Goal: Transaction & Acquisition: Book appointment/travel/reservation

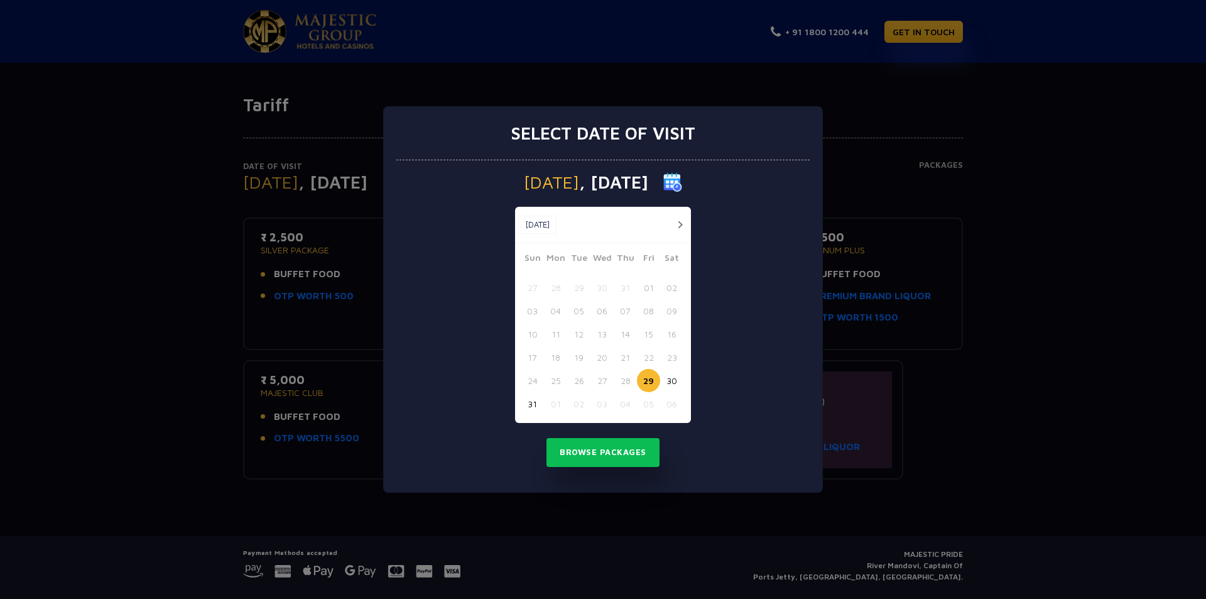
click at [645, 379] on button "29" at bounding box center [648, 380] width 23 height 23
click at [645, 376] on button "29" at bounding box center [648, 380] width 23 height 23
click at [616, 454] on button "Browse Packages" at bounding box center [603, 452] width 113 height 29
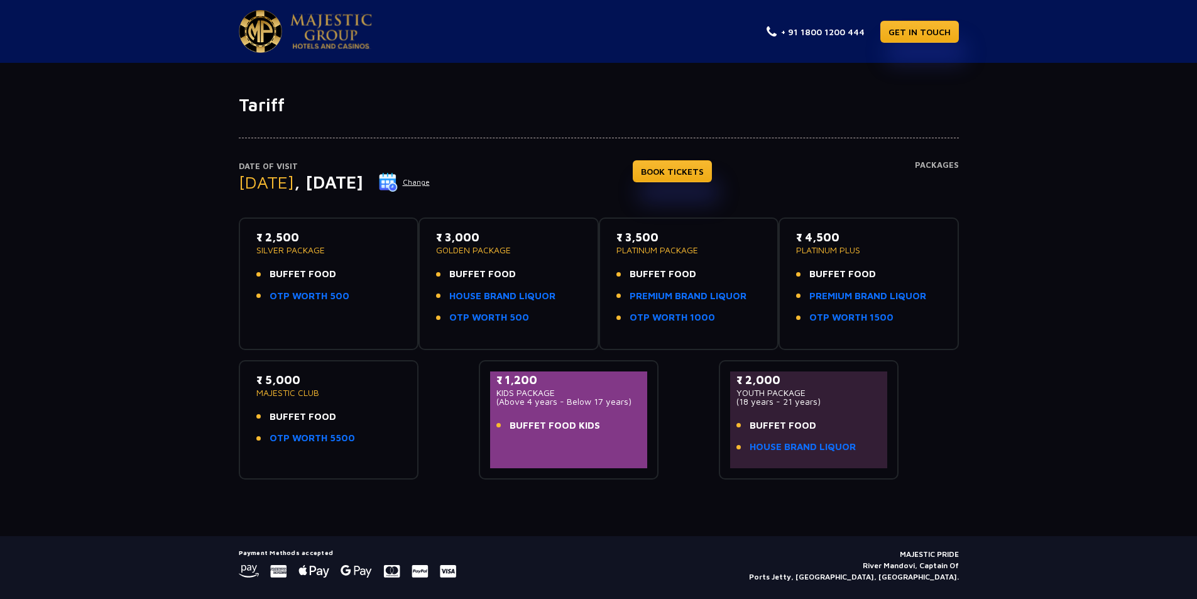
click at [347, 271] on li "BUFFET FOOD" at bounding box center [328, 274] width 145 height 14
click at [315, 276] on span "BUFFET FOOD" at bounding box center [303, 274] width 67 height 14
click at [336, 271] on li "BUFFET FOOD" at bounding box center [328, 274] width 145 height 14
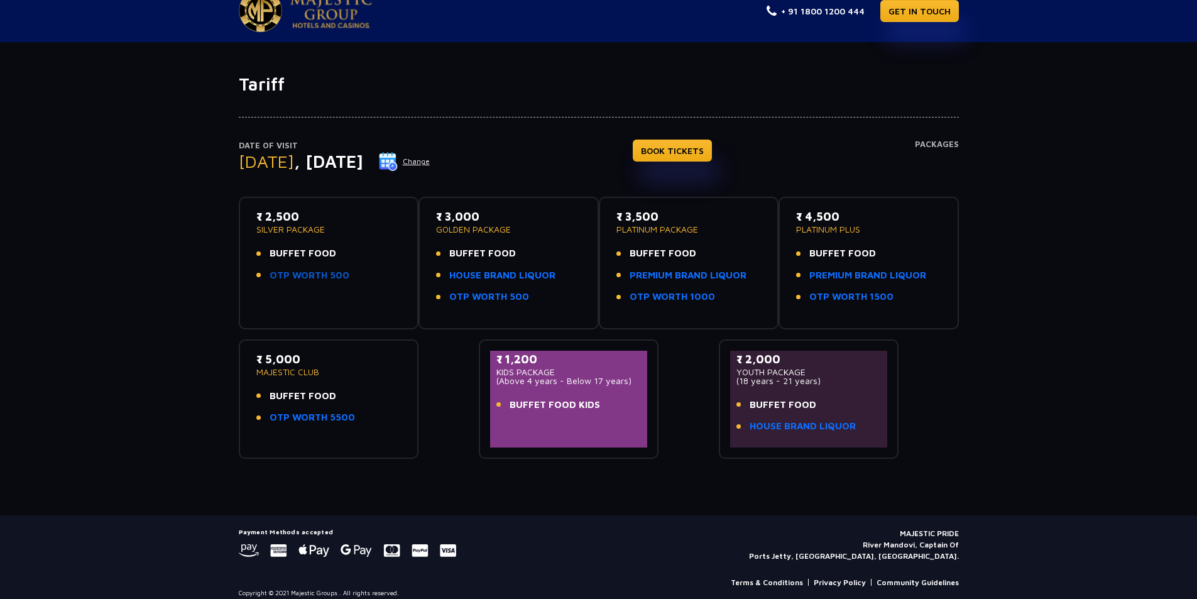
scroll to position [32, 0]
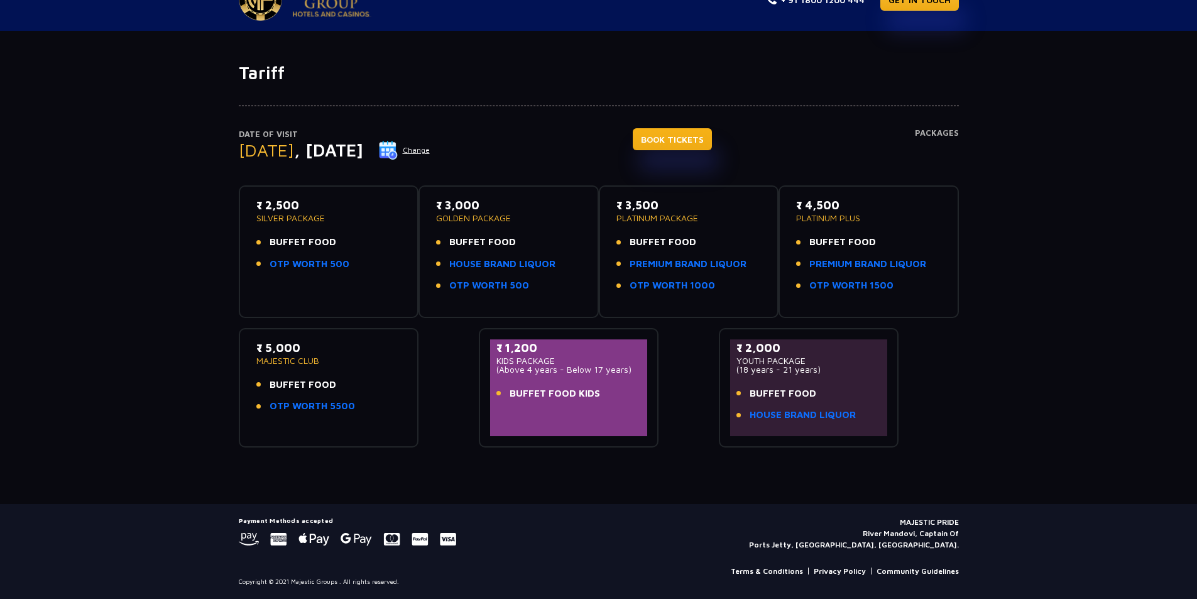
click at [695, 135] on link "BOOK TICKETS" at bounding box center [672, 139] width 79 height 22
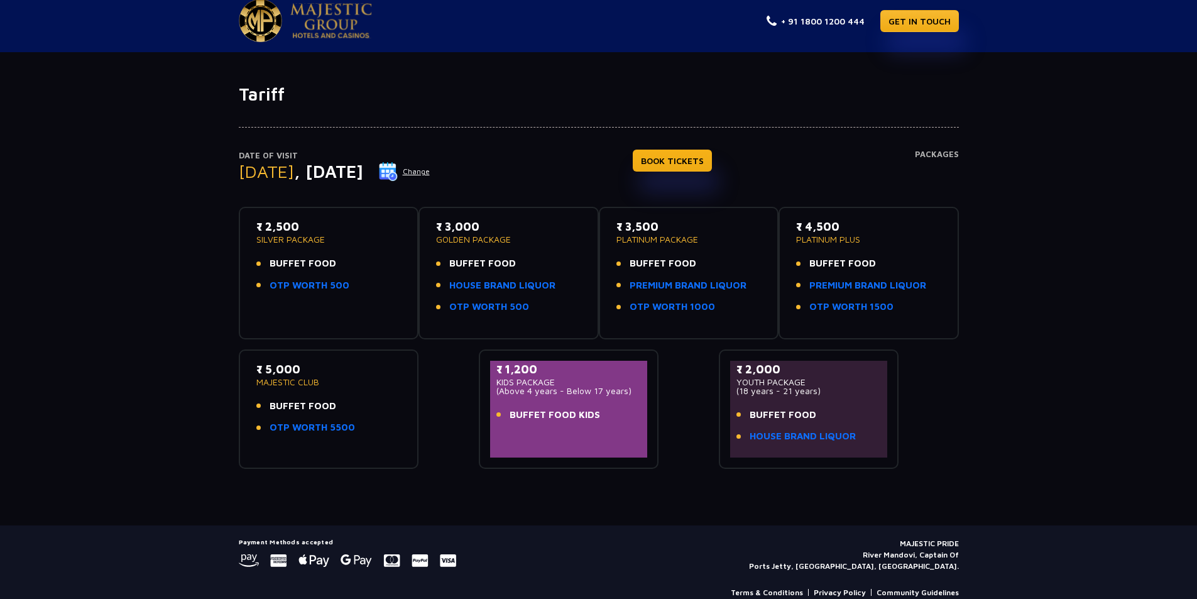
scroll to position [0, 0]
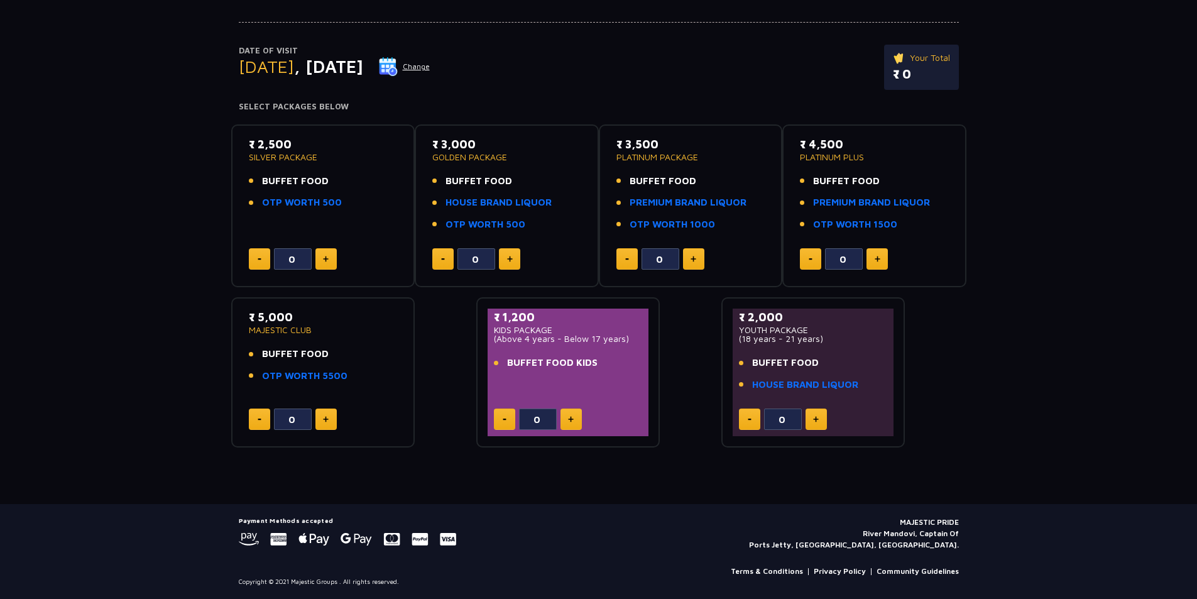
scroll to position [53, 0]
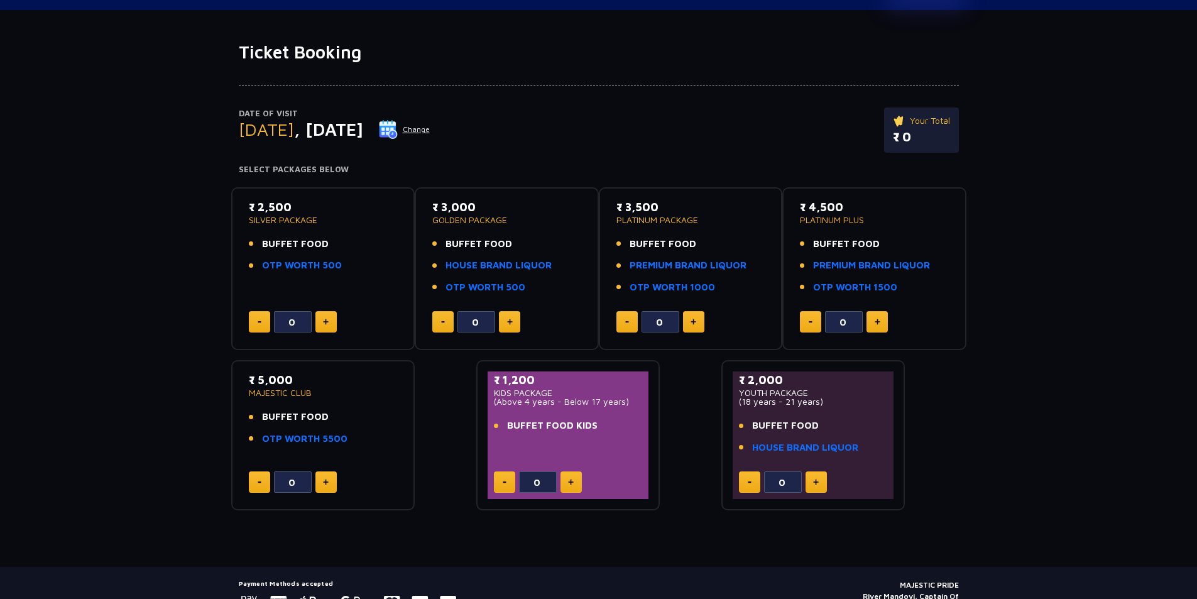
click at [325, 320] on img at bounding box center [326, 322] width 6 height 6
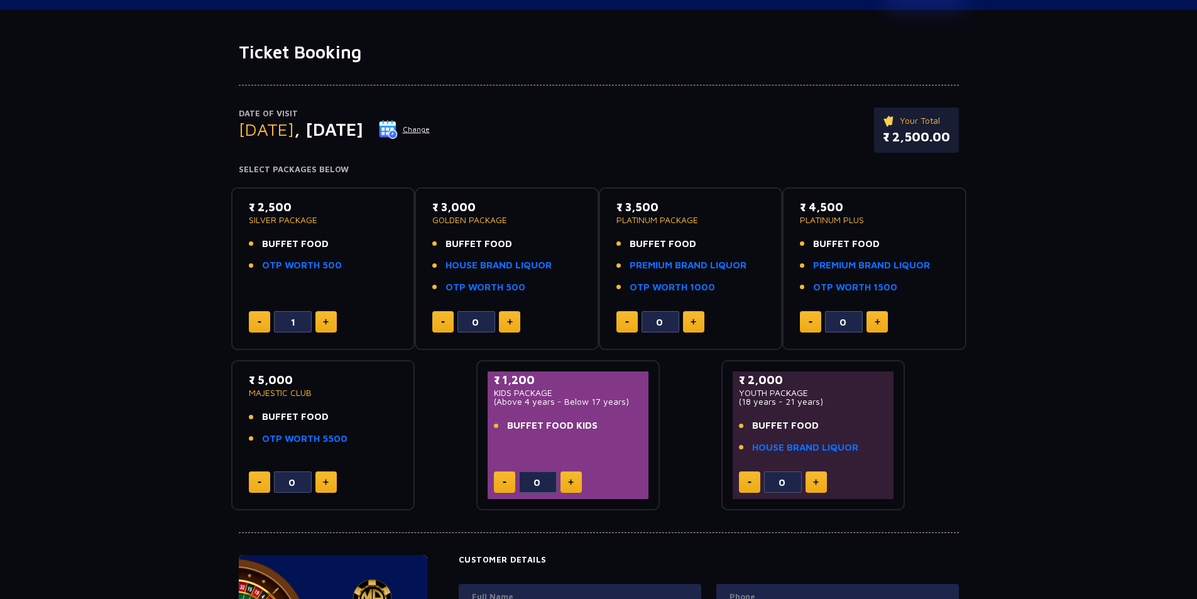
click at [325, 320] on img at bounding box center [326, 322] width 6 height 6
type input "2"
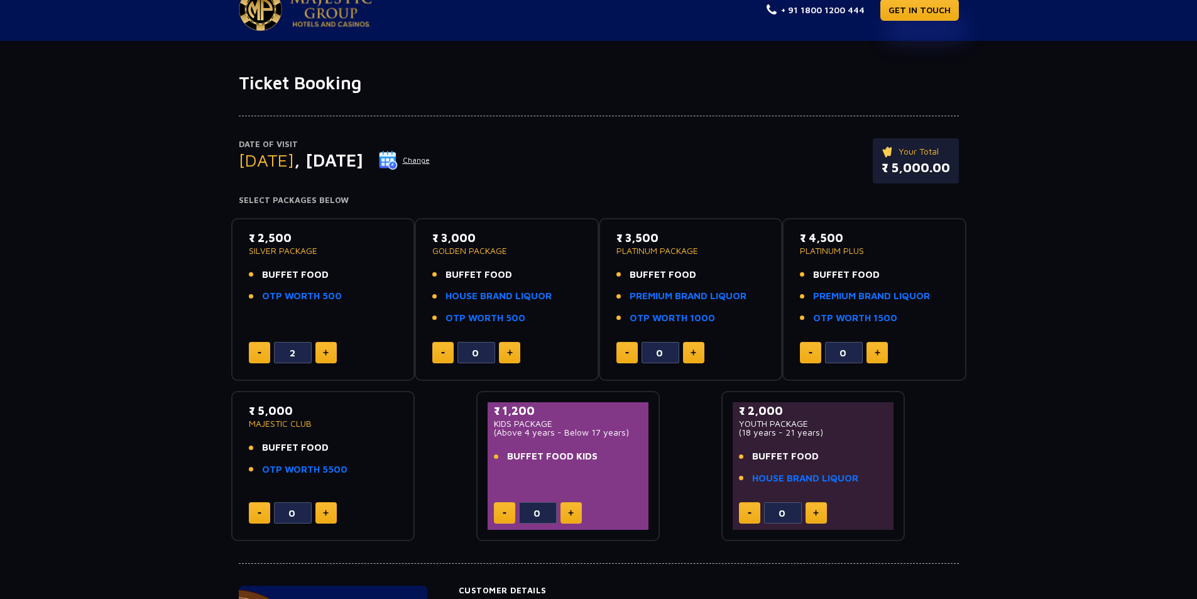
scroll to position [0, 0]
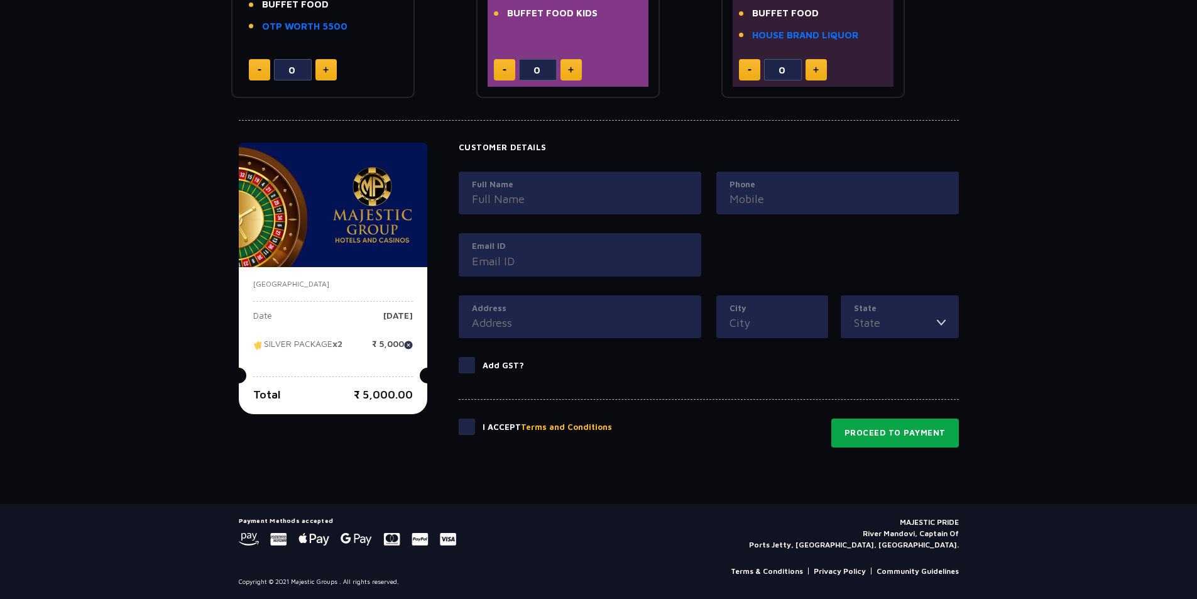
click at [874, 437] on button "Proceed to Payment" at bounding box center [895, 432] width 128 height 29
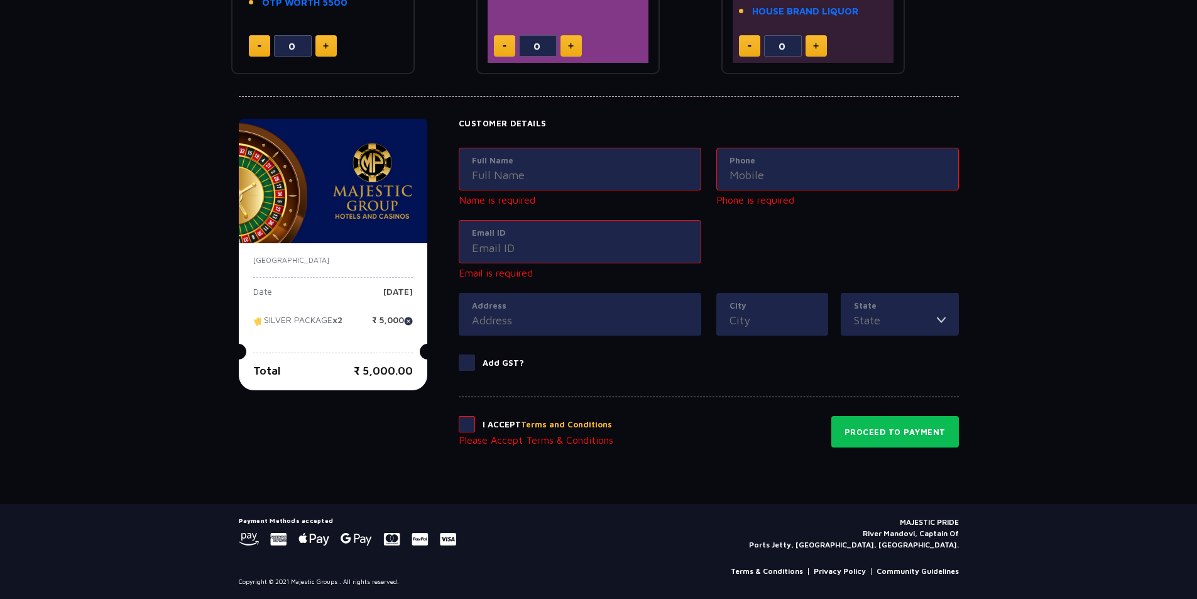
click at [574, 189] on div "Full Name" at bounding box center [580, 169] width 243 height 43
click at [570, 173] on input "Full Name" at bounding box center [580, 175] width 216 height 17
click at [580, 322] on input "Address" at bounding box center [580, 320] width 216 height 17
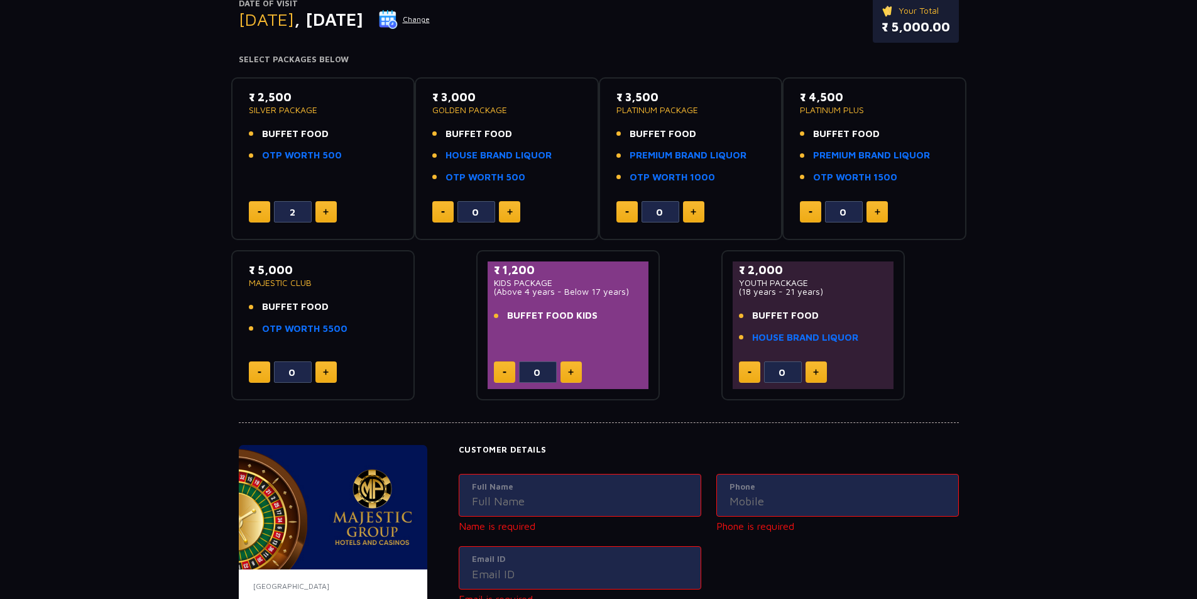
scroll to position [314, 0]
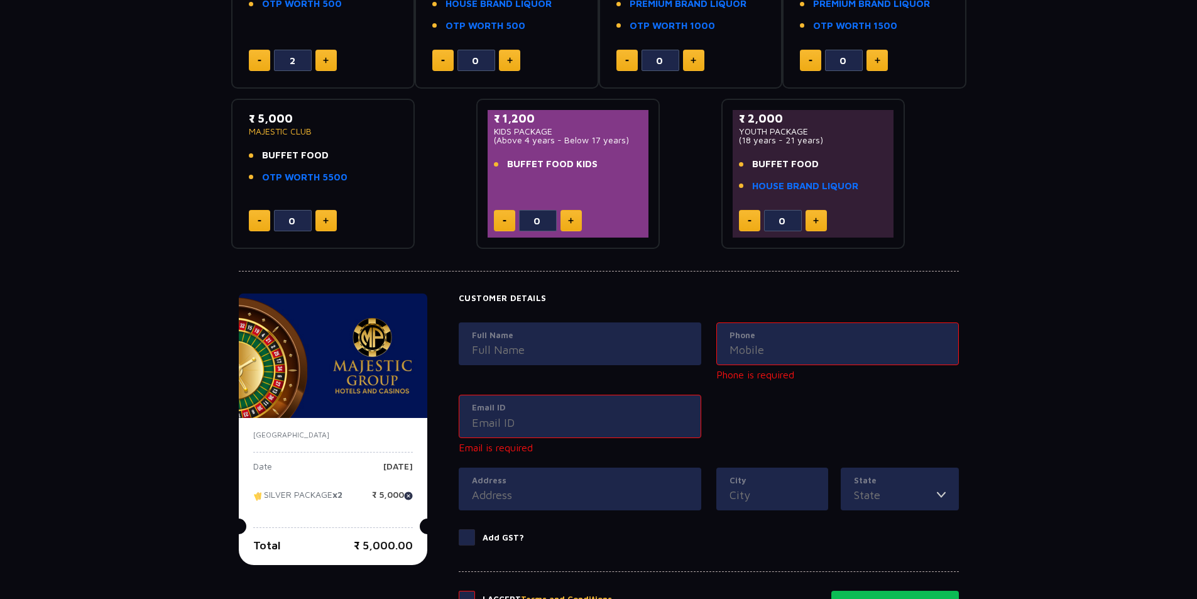
click at [493, 351] on input "Full Name" at bounding box center [580, 349] width 216 height 17
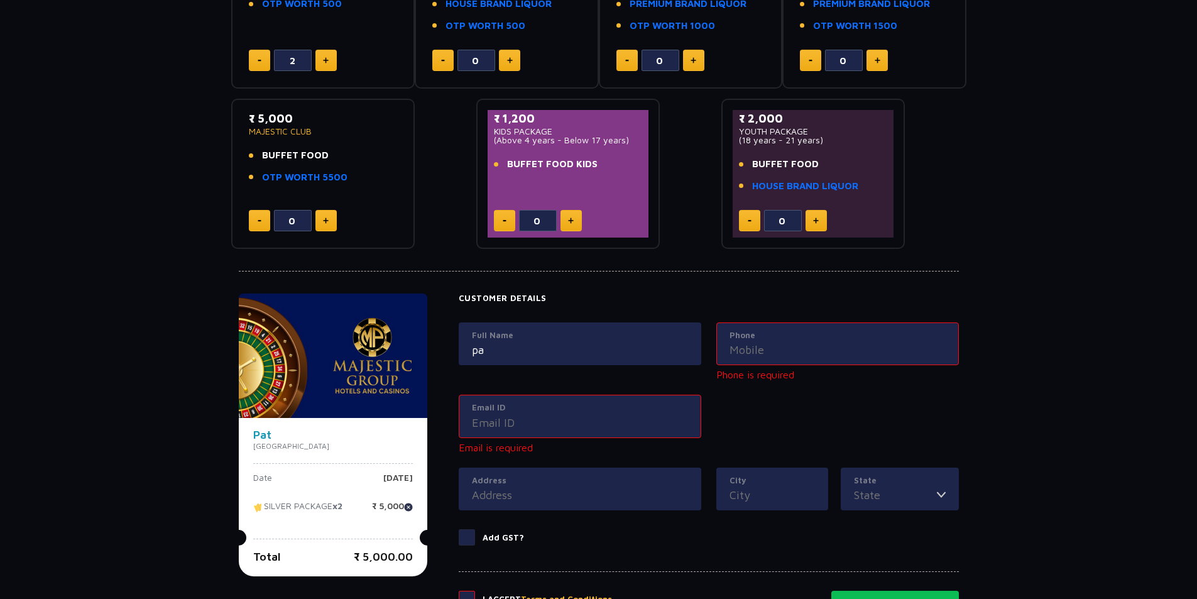
type input "p"
click at [550, 342] on input "[PERSON_NAME]" at bounding box center [580, 349] width 216 height 17
type input "[PERSON_NAME]"
click at [747, 352] on input "Phone" at bounding box center [838, 349] width 216 height 17
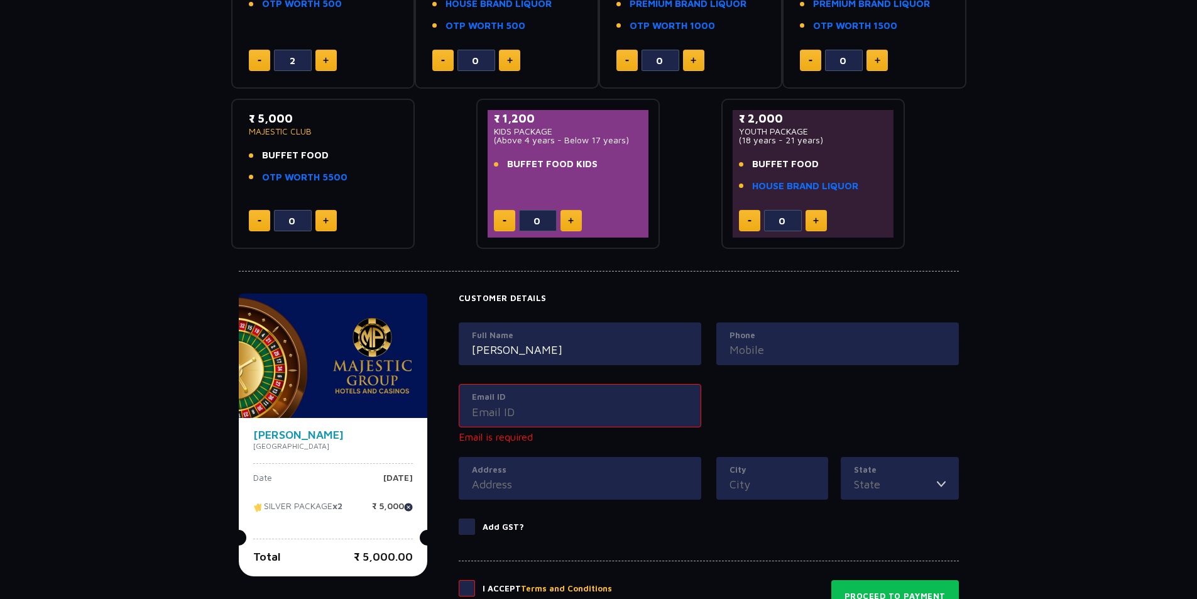
click at [525, 407] on div "Email ID" at bounding box center [580, 405] width 243 height 43
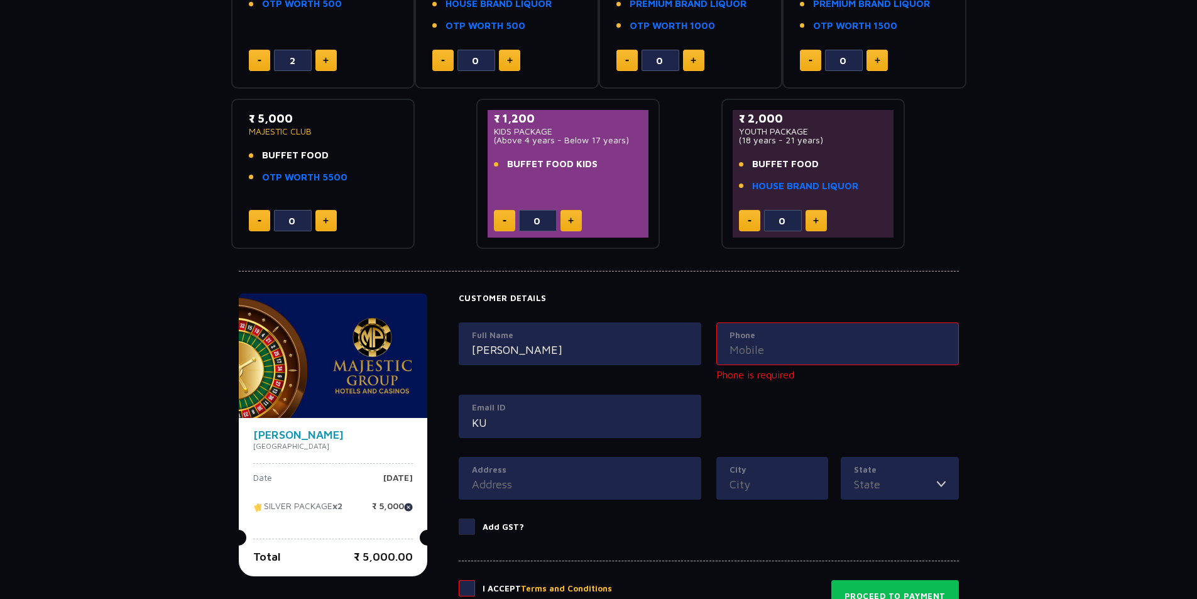
type input "K"
type input "[EMAIL_ADDRESS][DOMAIN_NAME]"
click at [755, 342] on input "Phone" at bounding box center [838, 349] width 216 height 17
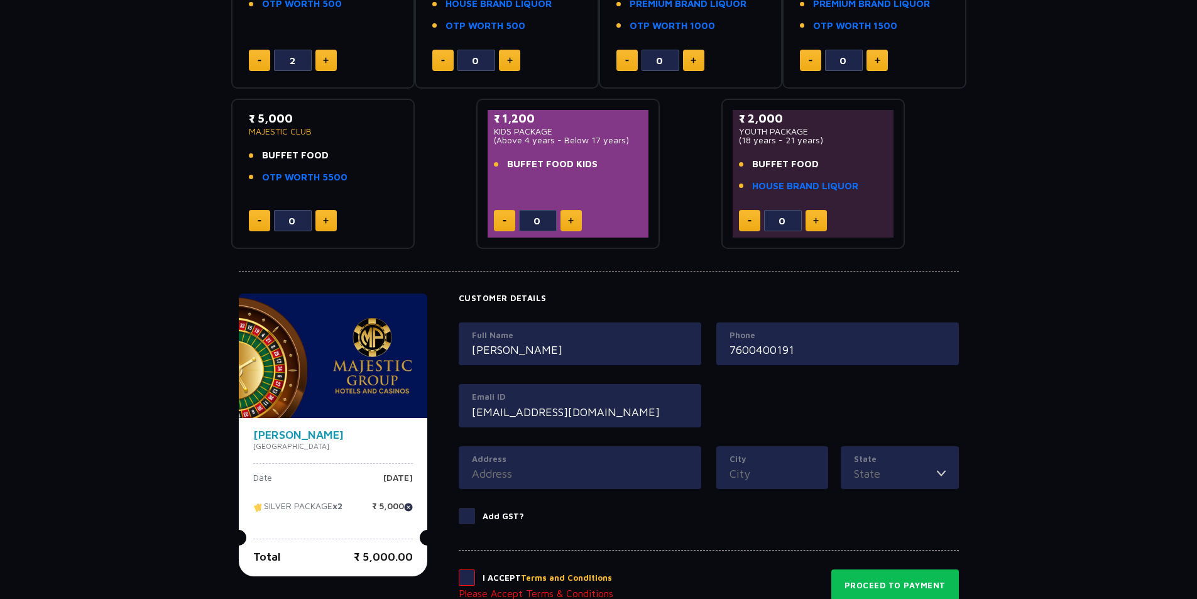
type input "7600400191"
click at [554, 465] on input "Address" at bounding box center [580, 473] width 216 height 17
type input "surat"
click at [761, 475] on input "City" at bounding box center [772, 473] width 85 height 17
click at [752, 478] on input "City" at bounding box center [772, 473] width 85 height 17
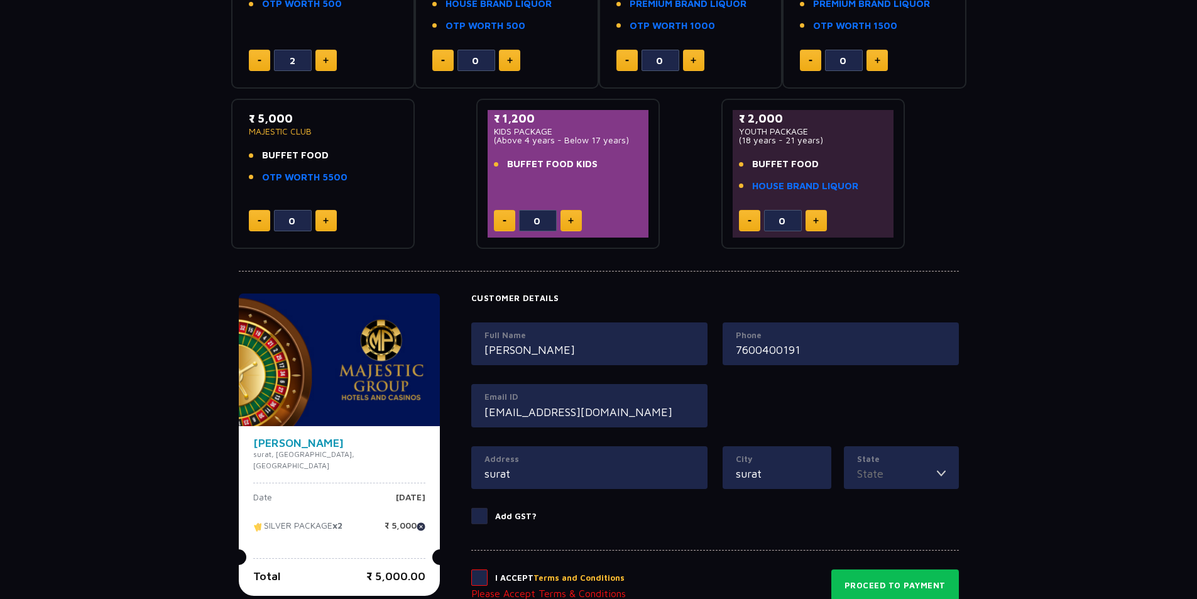
type input "surat"
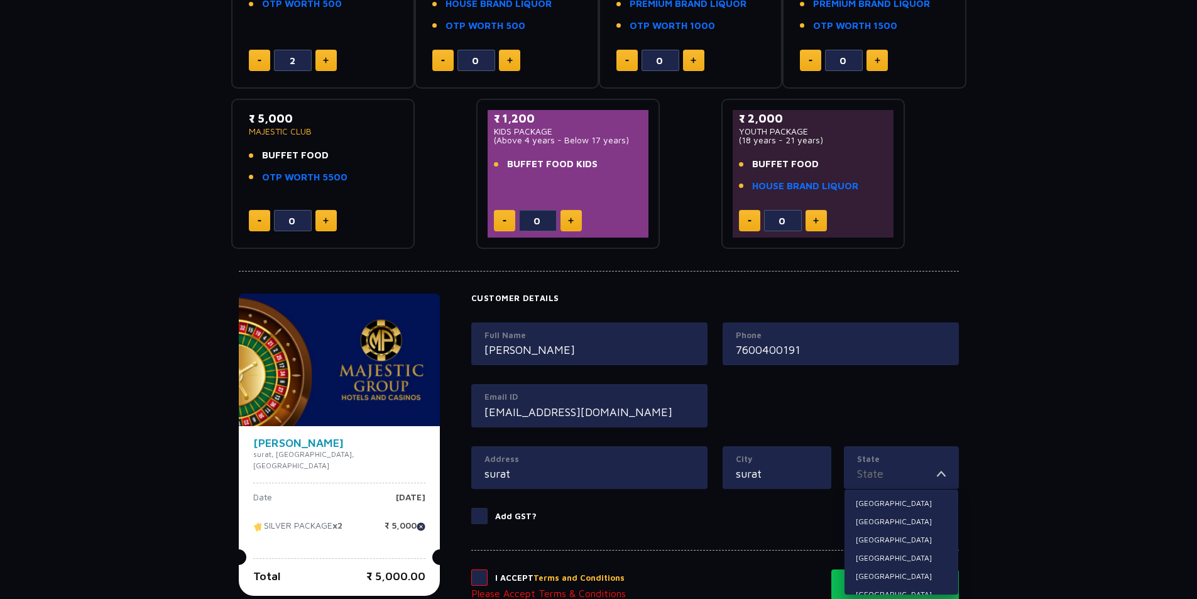
click at [898, 474] on input "State" at bounding box center [897, 473] width 80 height 17
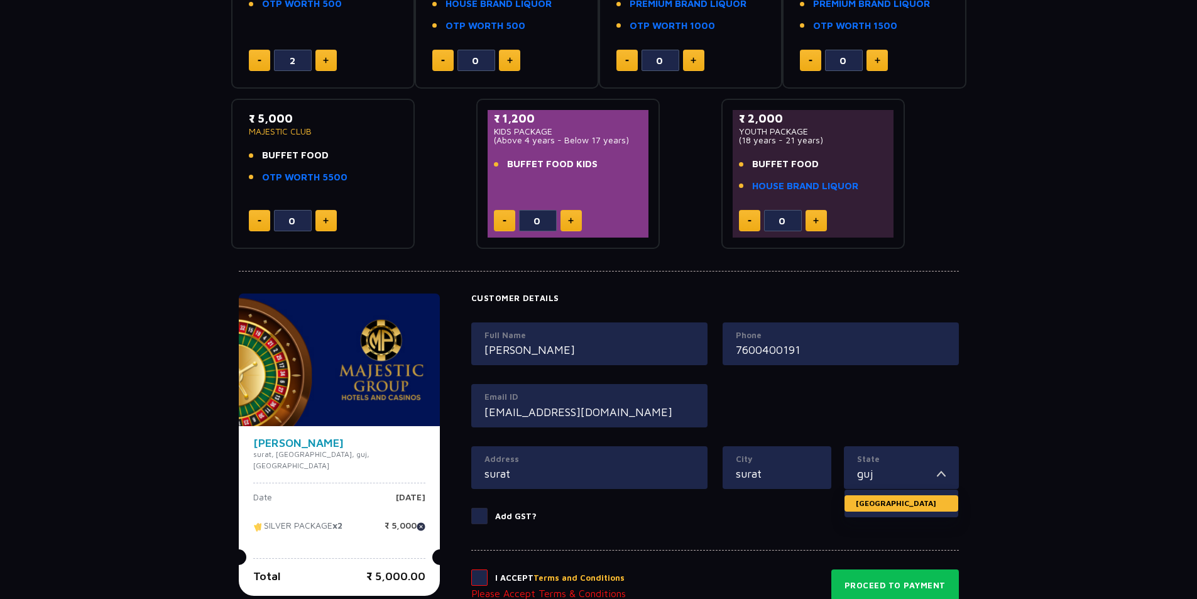
click at [875, 500] on li "[GEOGRAPHIC_DATA]" at bounding box center [902, 503] width 114 height 16
type input "[GEOGRAPHIC_DATA]"
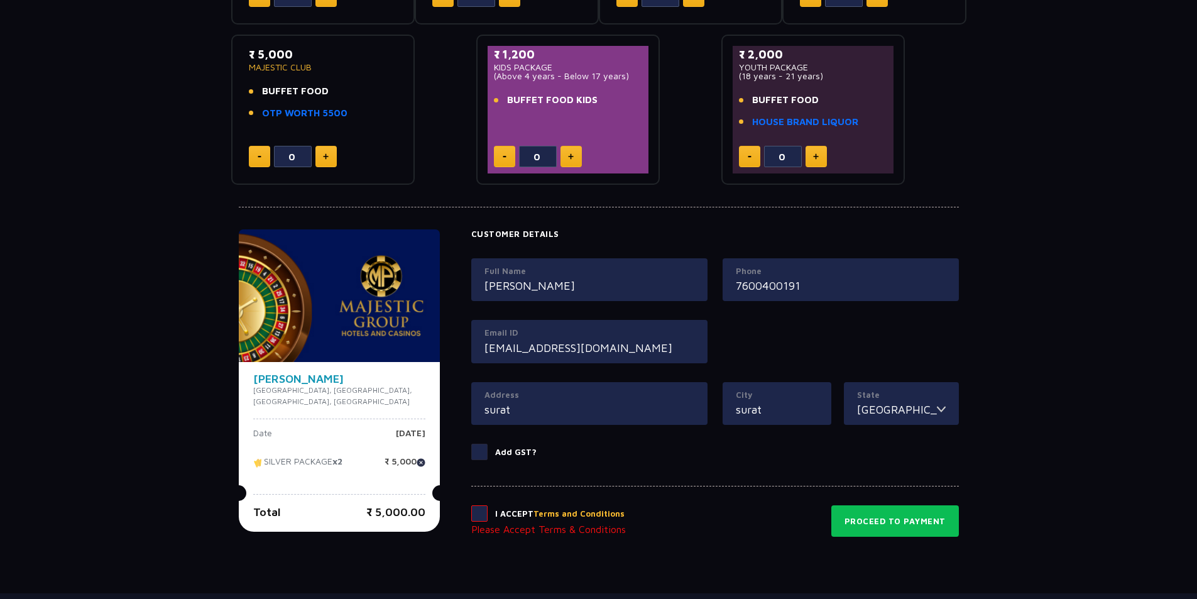
scroll to position [440, 0]
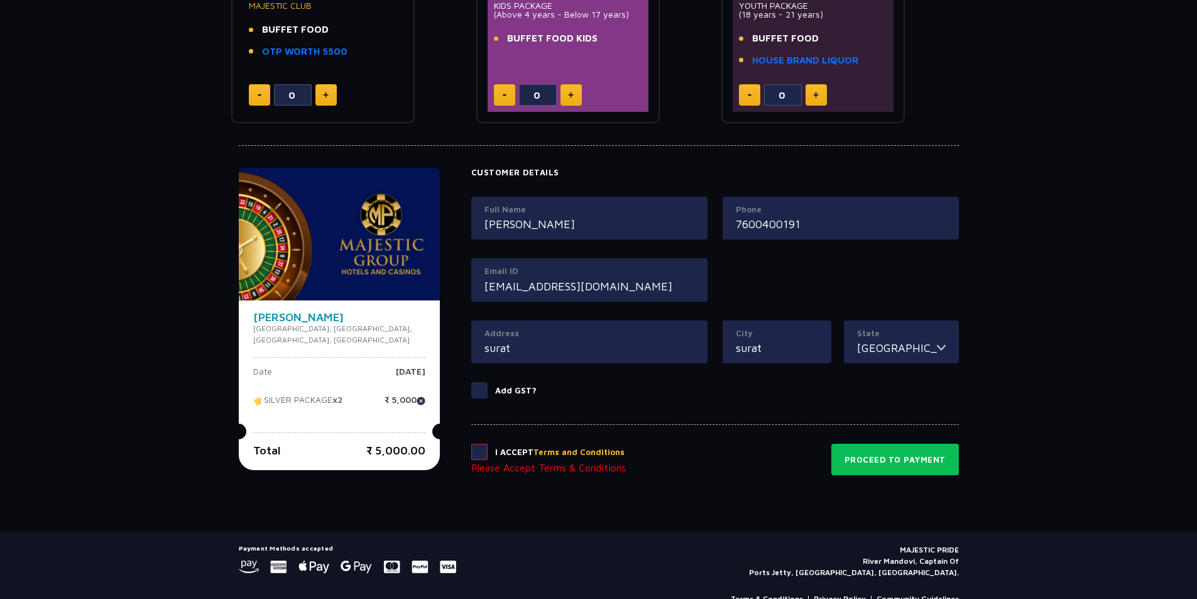
click at [471, 454] on span at bounding box center [479, 452] width 16 height 16
click at [0, 0] on input "checkbox" at bounding box center [0, 0] width 0 height 0
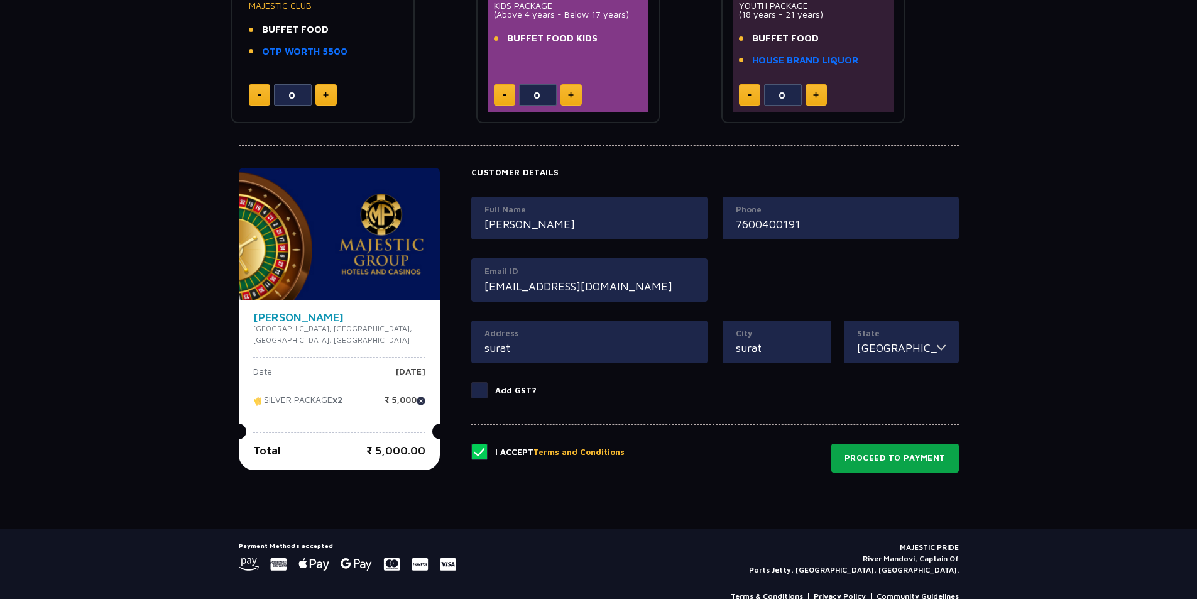
click at [917, 460] on button "Proceed to Payment" at bounding box center [895, 458] width 128 height 29
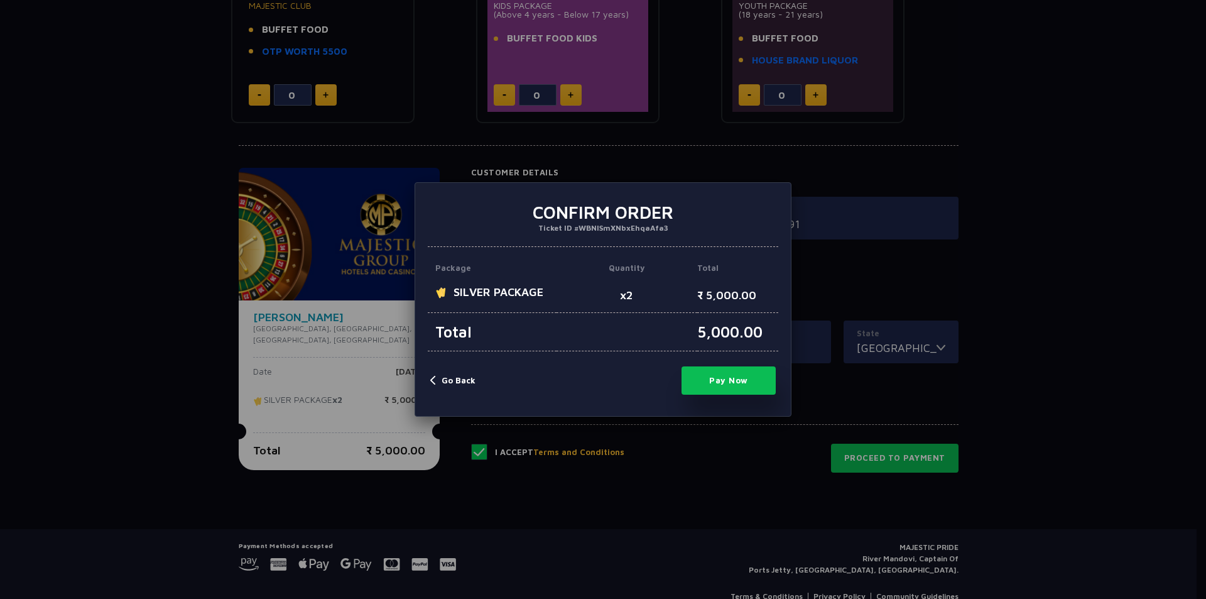
click at [743, 381] on button "Pay Now" at bounding box center [729, 380] width 94 height 28
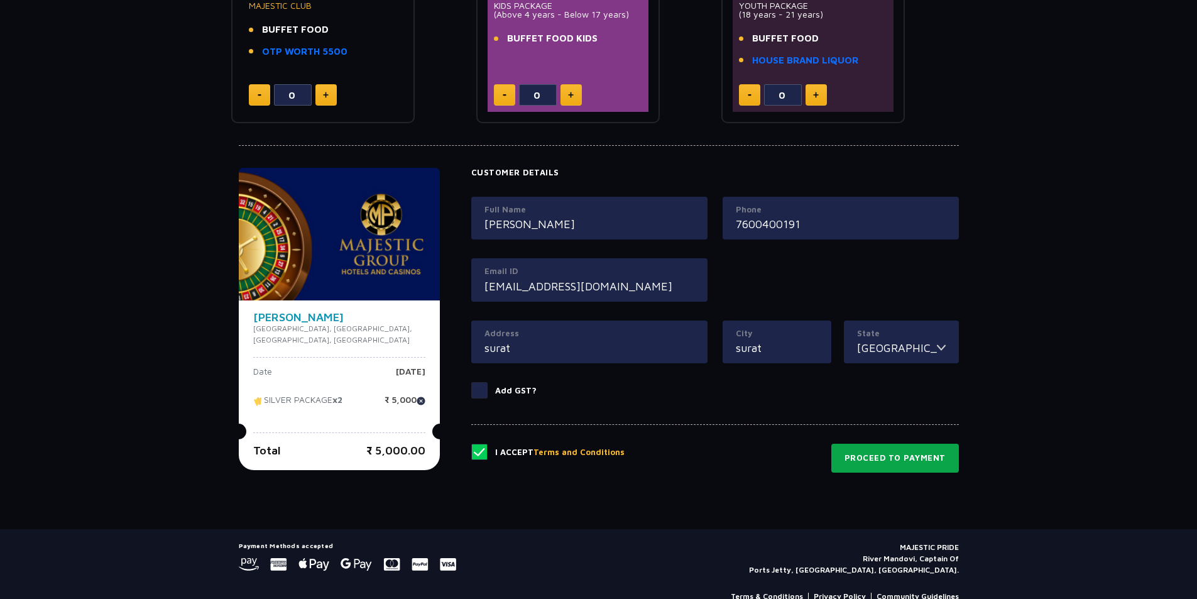
click at [914, 460] on button "Proceed to Payment" at bounding box center [895, 458] width 128 height 29
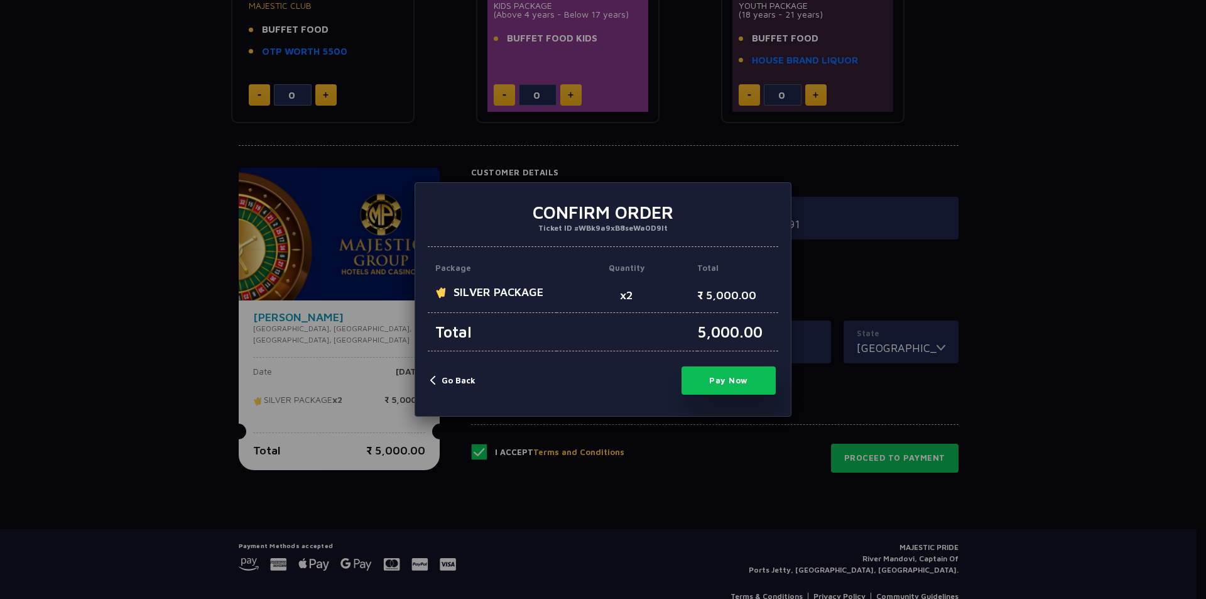
click at [742, 377] on button "Pay Now" at bounding box center [729, 380] width 94 height 28
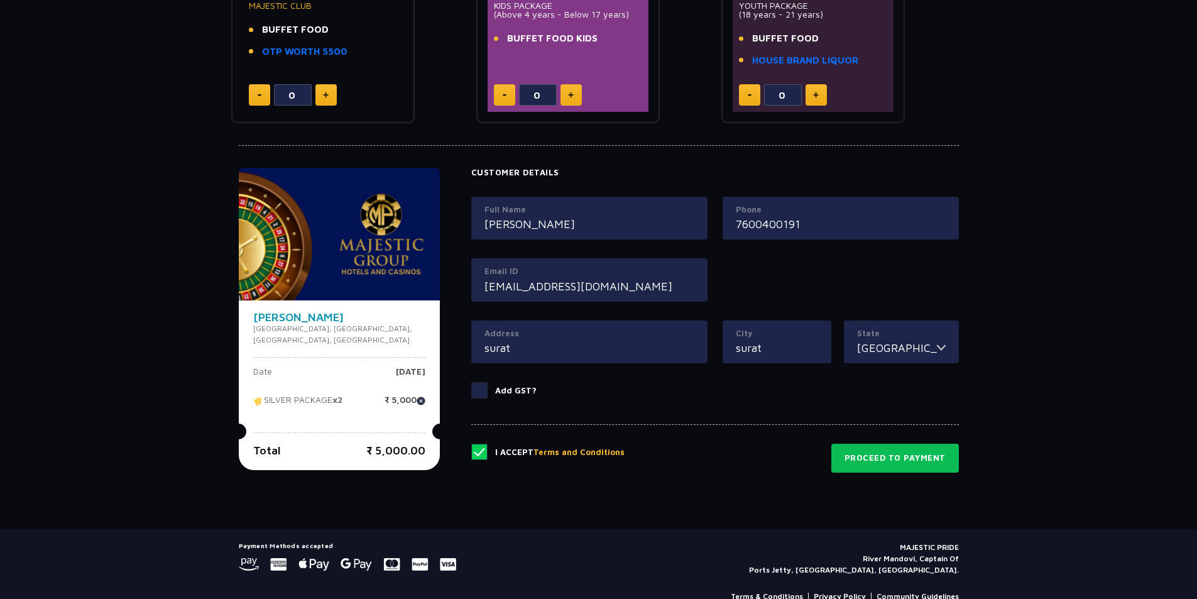
click at [772, 231] on input "7600400191" at bounding box center [841, 224] width 210 height 17
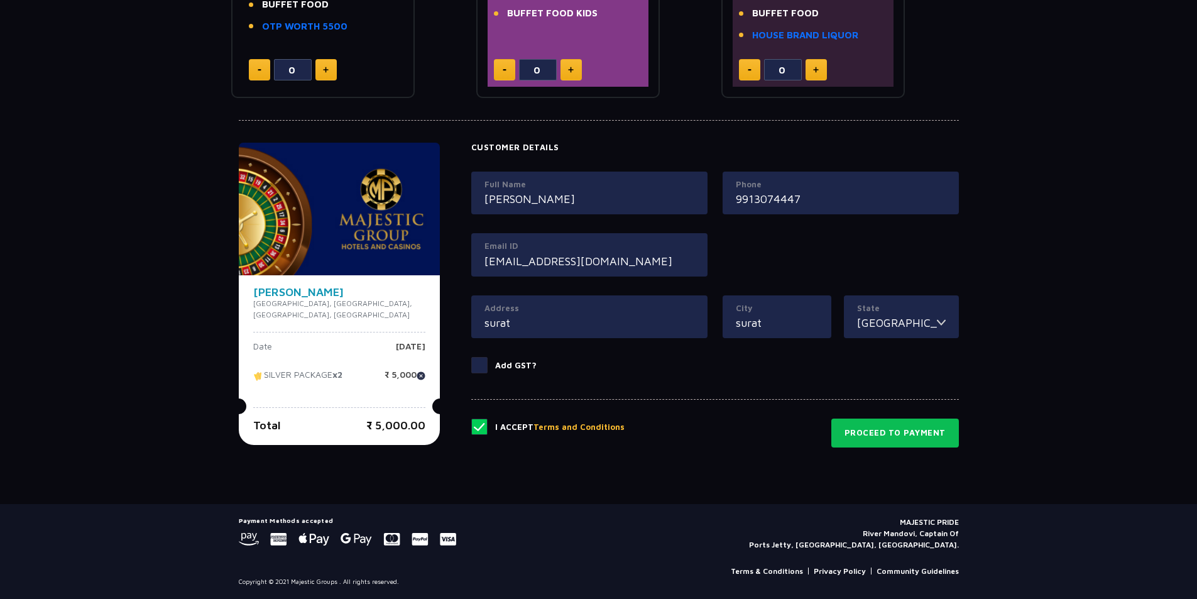
type input "9913074447"
click at [599, 265] on input "[EMAIL_ADDRESS][DOMAIN_NAME]" at bounding box center [589, 261] width 210 height 17
drag, startPoint x: 643, startPoint y: 263, endPoint x: 468, endPoint y: 268, distance: 174.8
click at [471, 268] on div "Email ID [EMAIL_ADDRESS][DOMAIN_NAME]" at bounding box center [589, 254] width 236 height 43
type input "[EMAIL_ADDRESS][DOMAIN_NAME]"
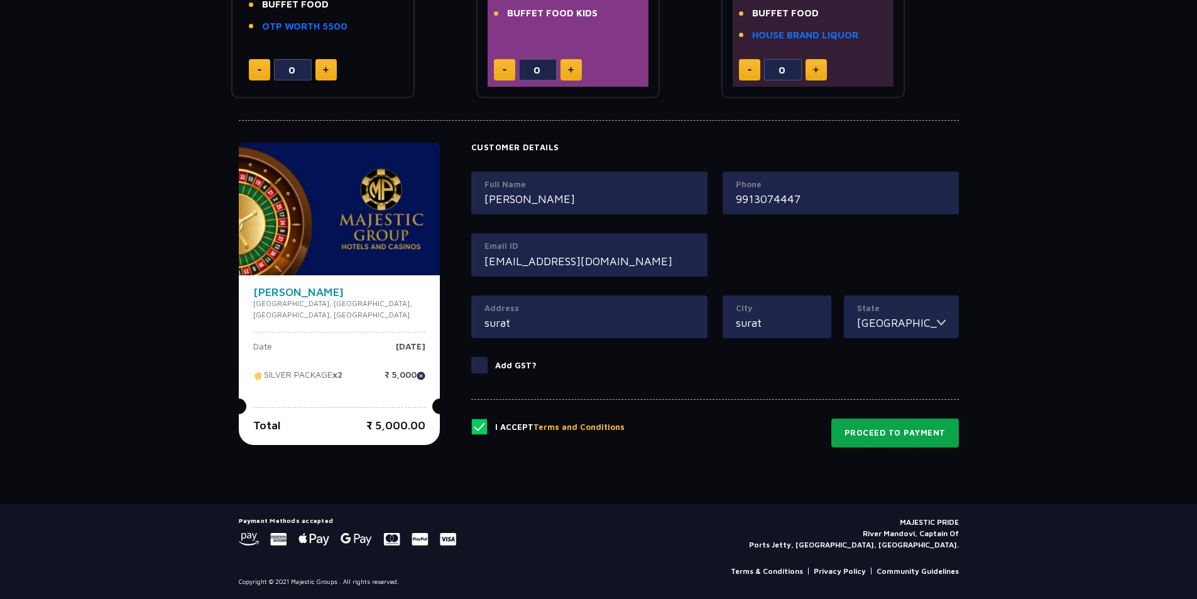
click at [888, 433] on button "Proceed to Payment" at bounding box center [895, 432] width 128 height 29
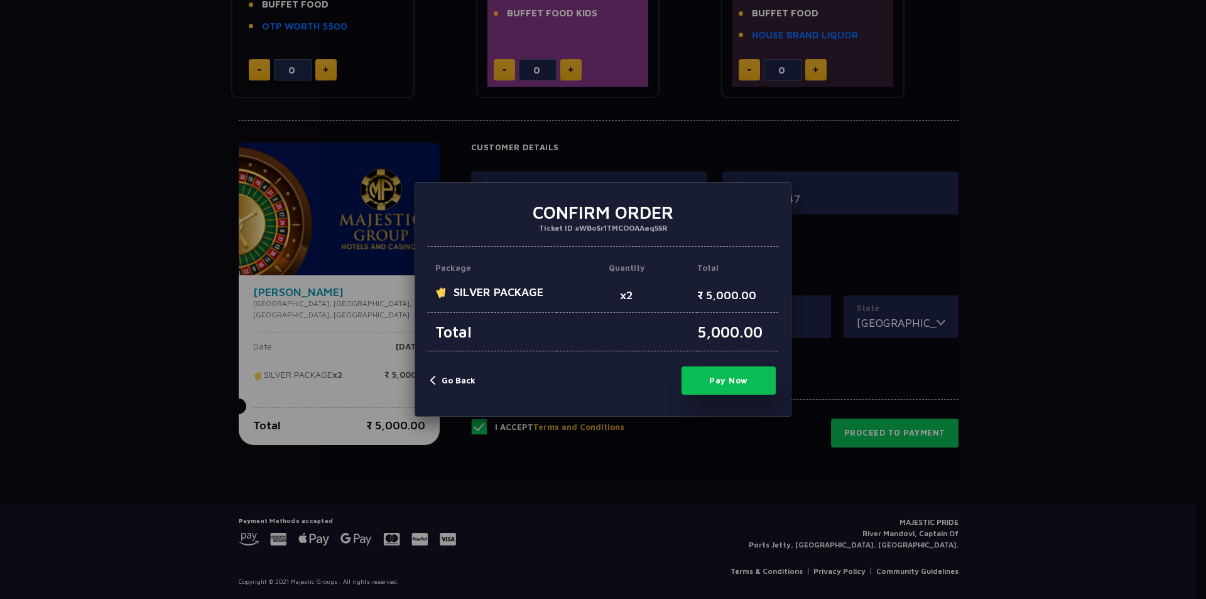
click at [756, 373] on button "Pay Now" at bounding box center [729, 380] width 94 height 28
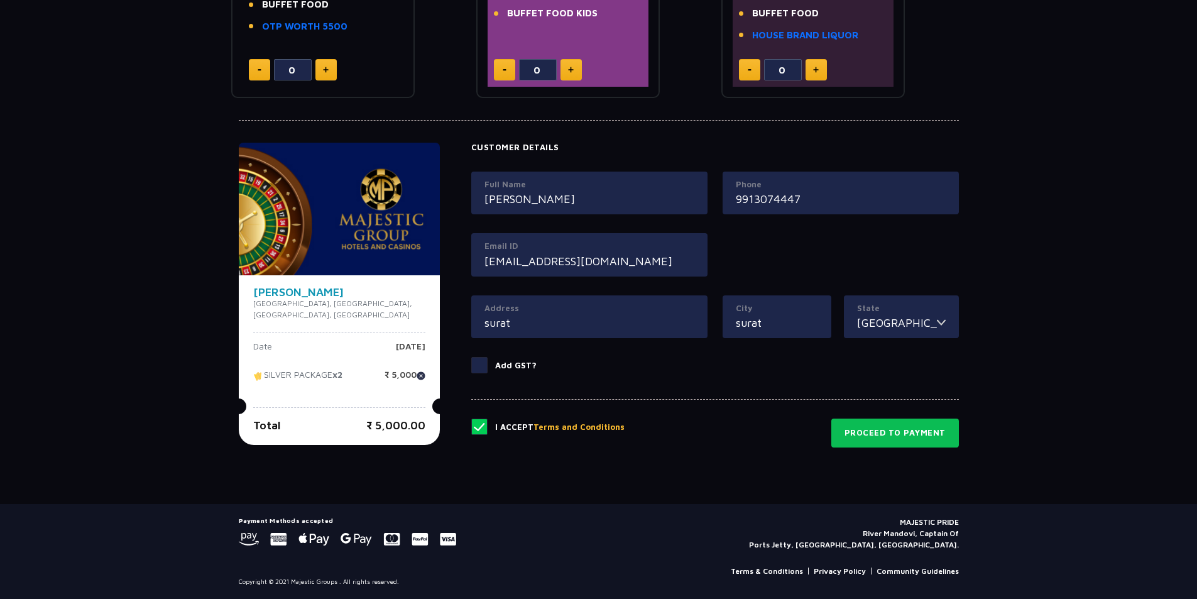
type input "0"
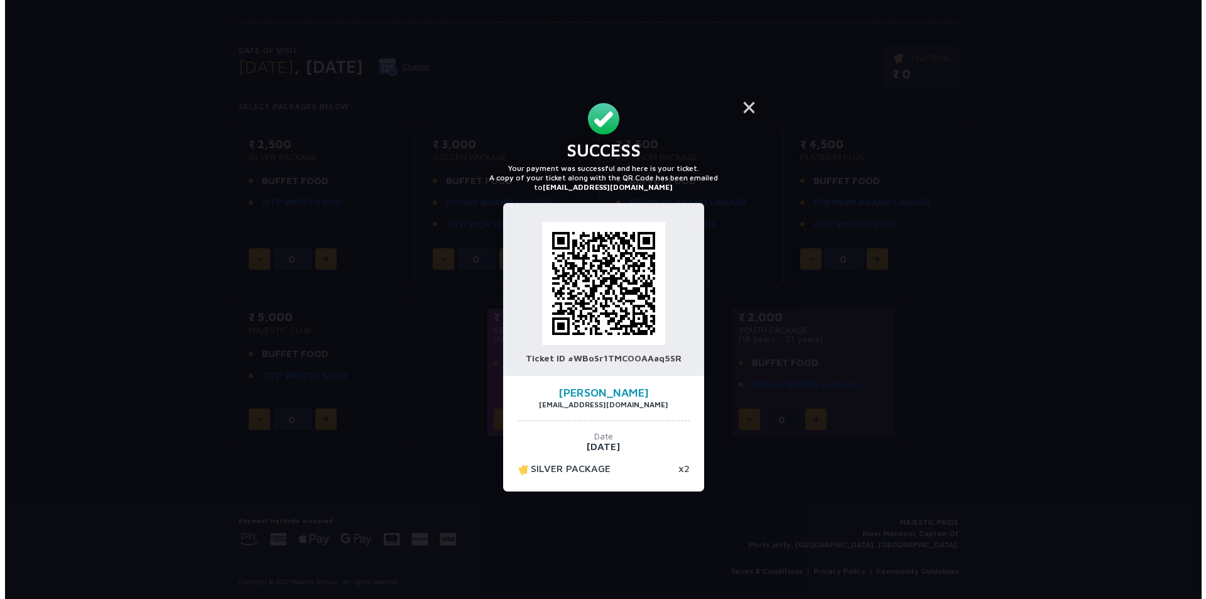
scroll to position [116, 0]
